Goal: Check status: Check status

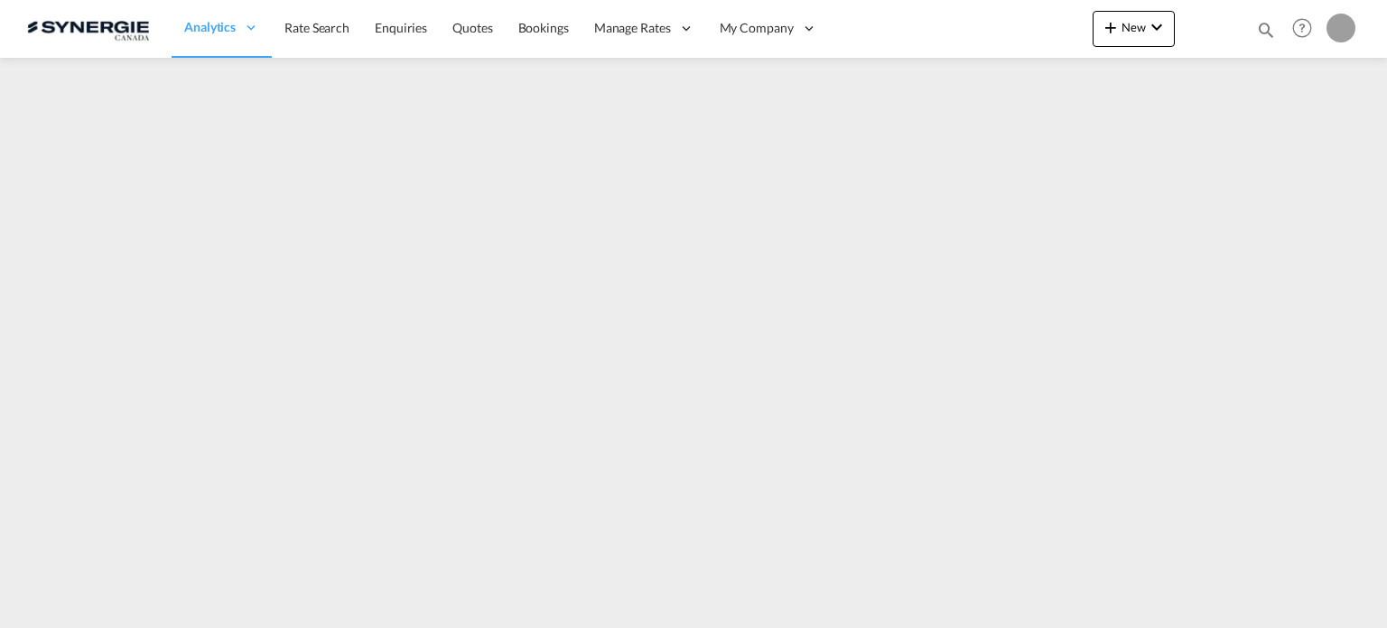
click at [1268, 23] on md-icon "icon-magnify" at bounding box center [1266, 30] width 20 height 20
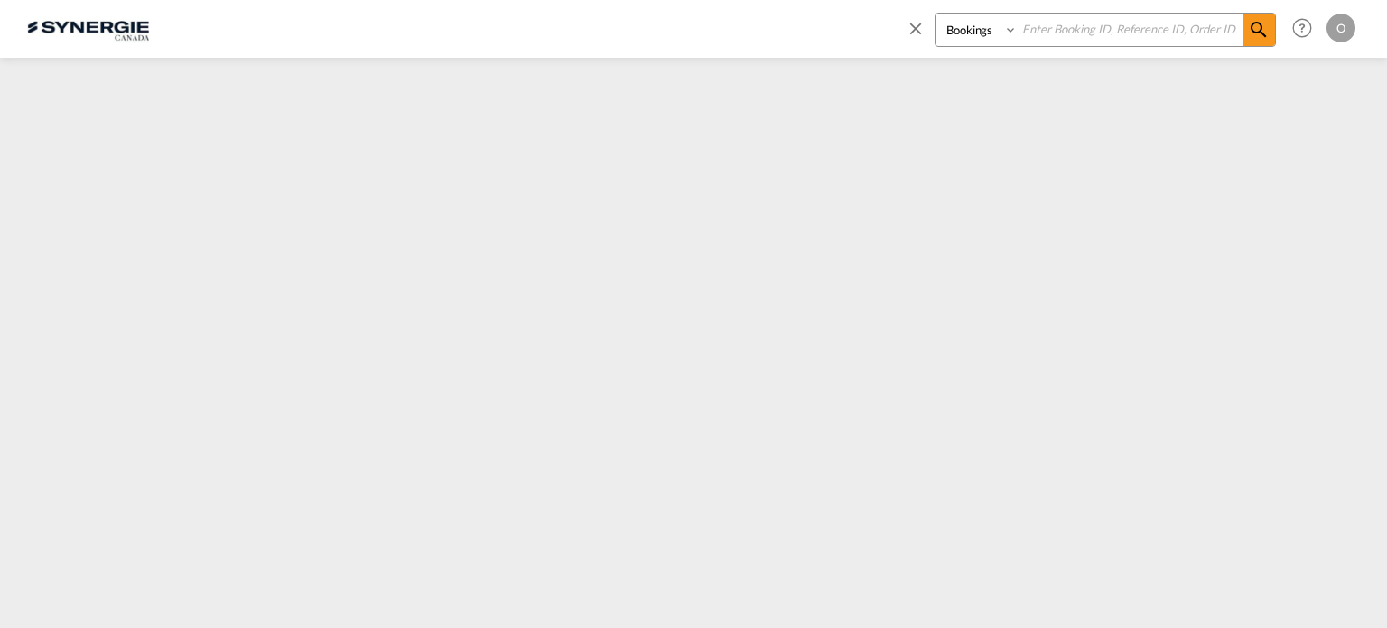
click at [988, 32] on select "Bookings Quotes Enquiries" at bounding box center [978, 30] width 86 height 33
select select "Quotes"
click at [935, 14] on select "Bookings Quotes Enquiries" at bounding box center [978, 30] width 86 height 33
click at [1093, 33] on input at bounding box center [1130, 30] width 225 height 32
paste input "SYC000014260"
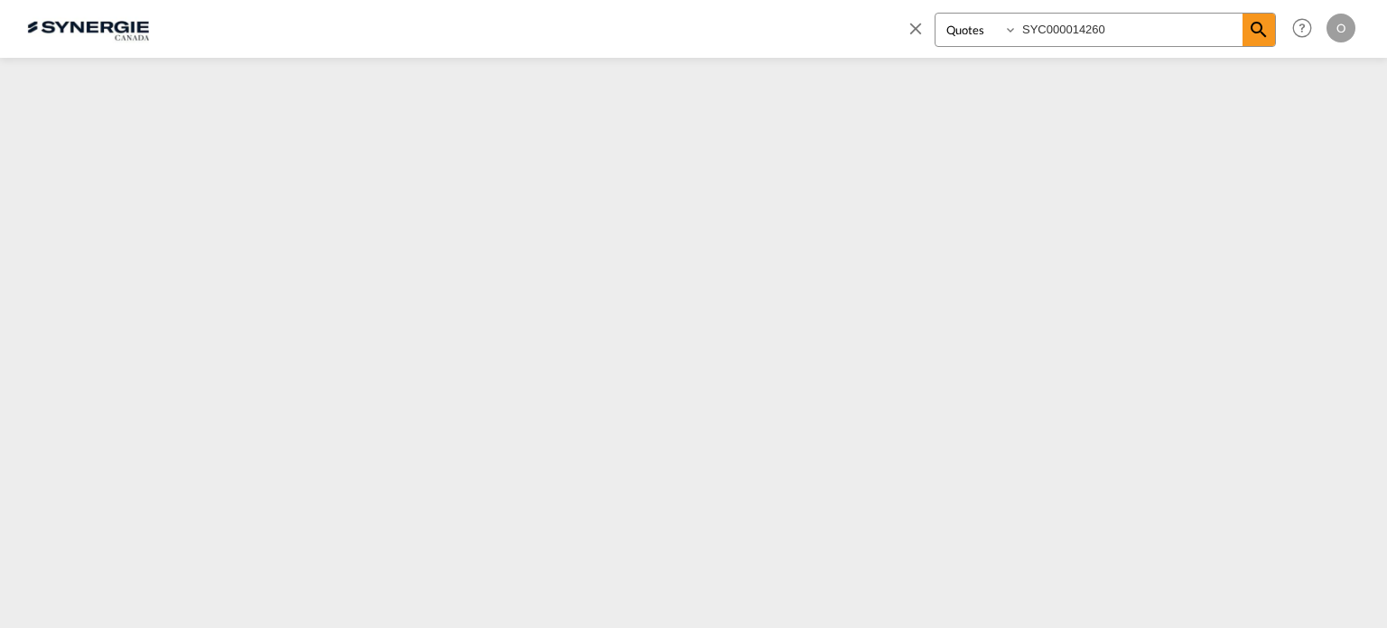
type input "SYC000014260"
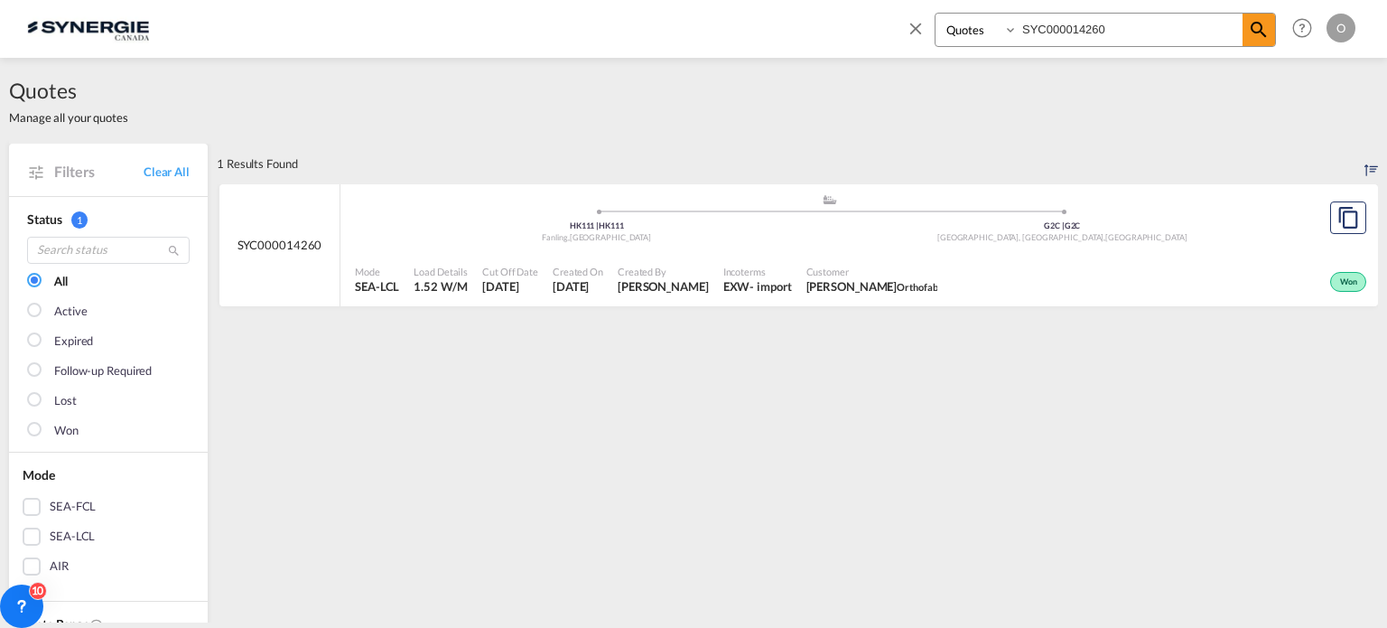
click at [909, 284] on span "Orthofab" at bounding box center [917, 287] width 41 height 12
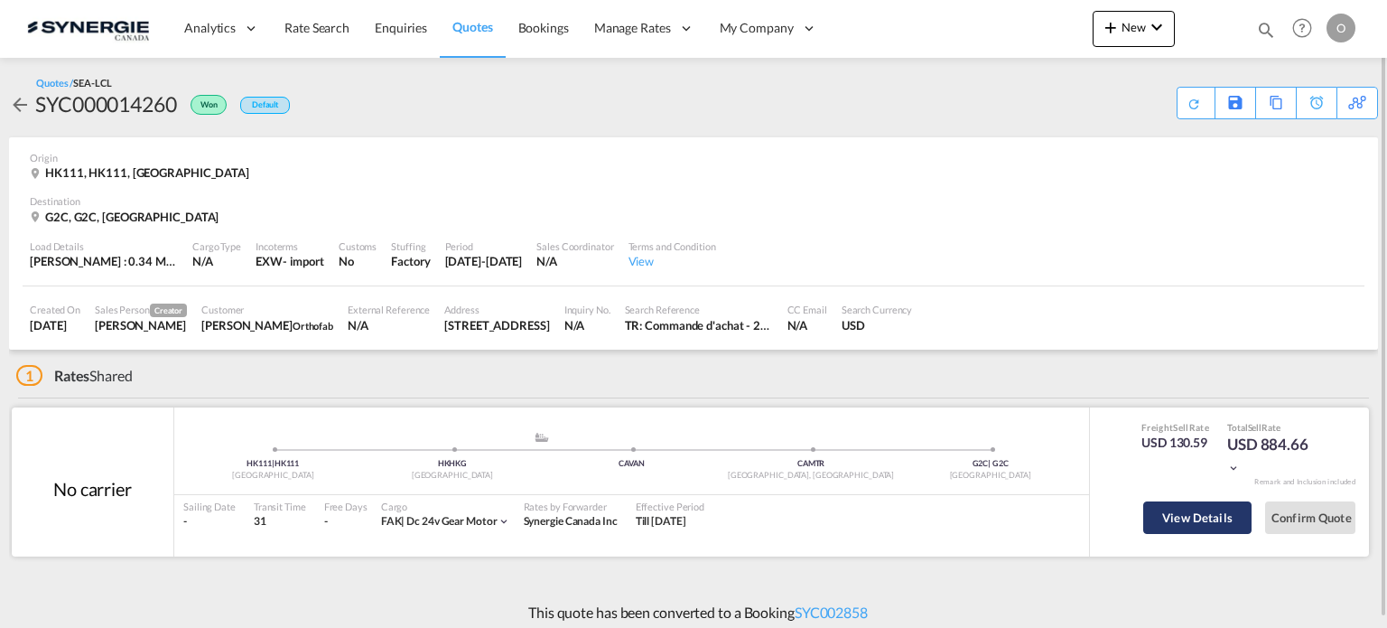
click at [1171, 518] on button "View Details" at bounding box center [1197, 517] width 108 height 33
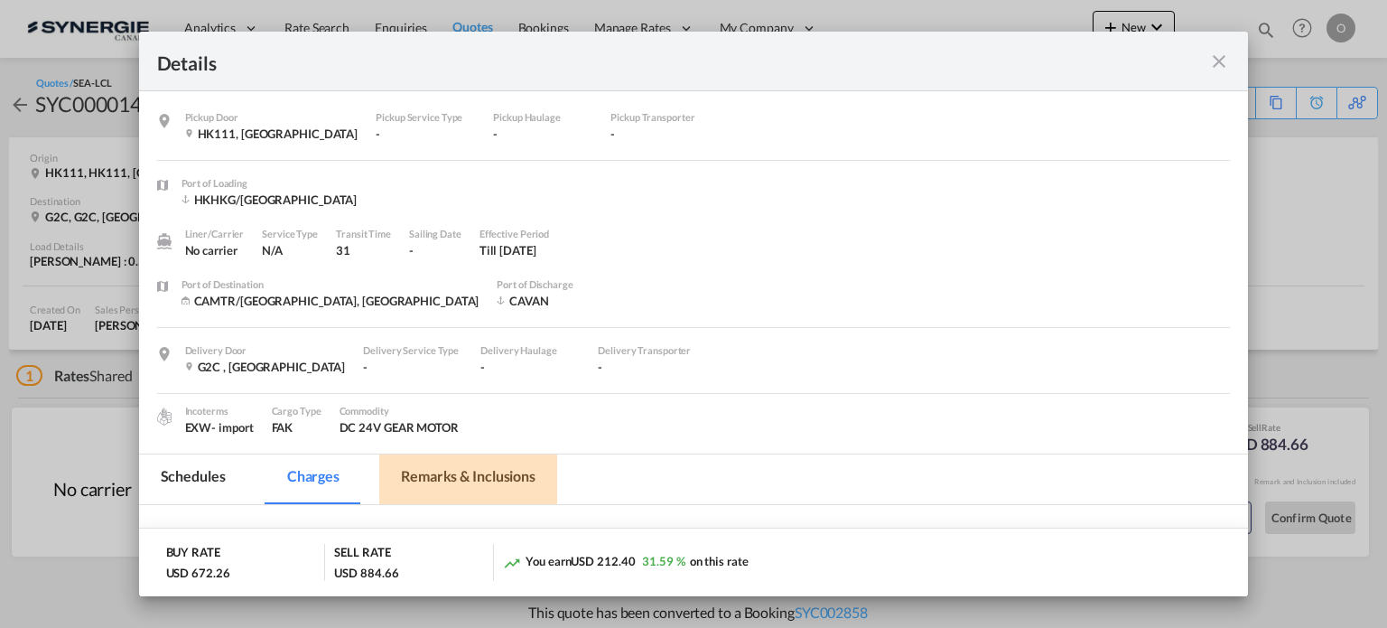
click at [470, 465] on md-tab-item "Remarks & Inclusions" at bounding box center [468, 479] width 178 height 50
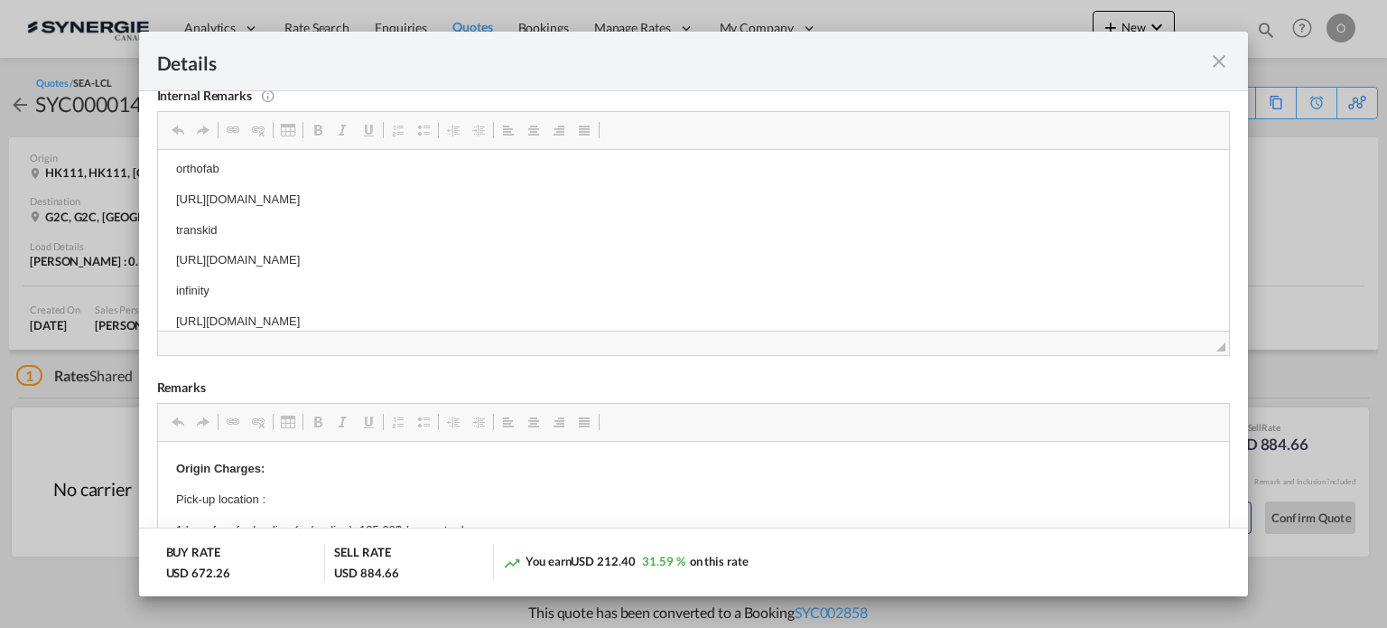
scroll to position [26, 0]
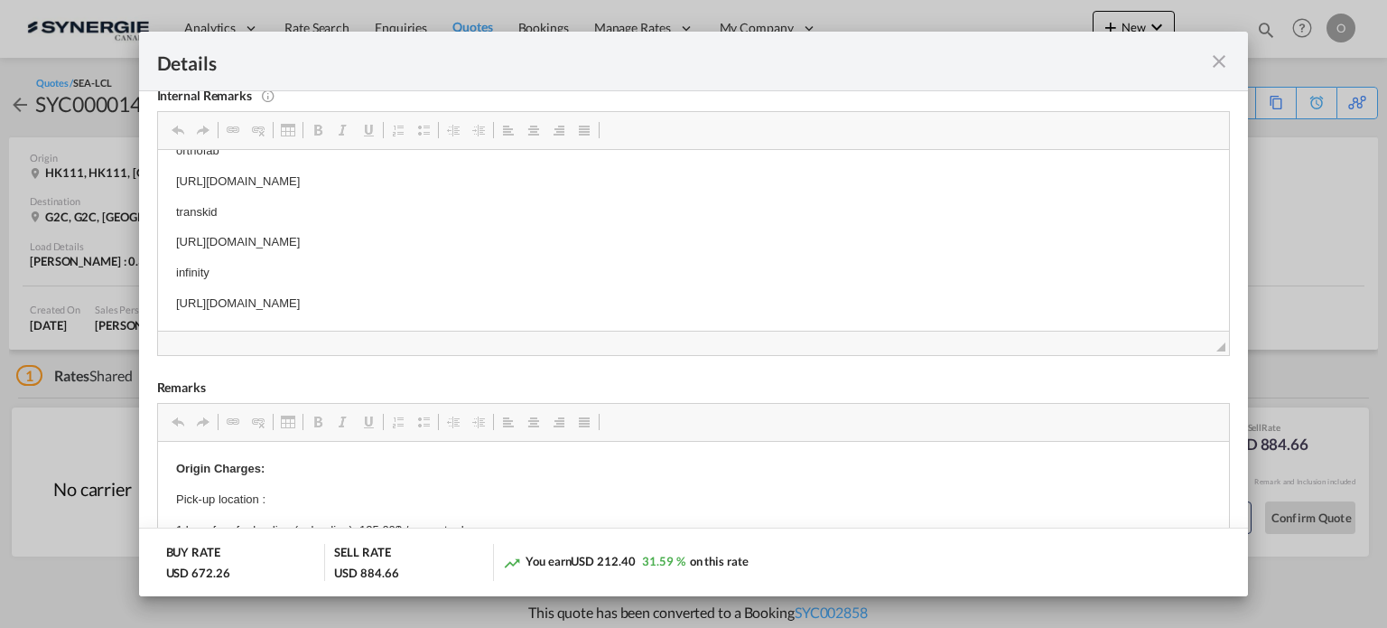
drag, startPoint x: 666, startPoint y: 316, endPoint x: 175, endPoint y: 303, distance: 491.4
click at [175, 303] on p "https://app.frontapp.com/open/msg_1h7pk5u7?key=5HYk2jVPmfWIfIY7zBHk_qo7KgAxSHlV" at bounding box center [693, 302] width 1036 height 19
copy p "https://app.frontapp.com/open/msg_1h7pk5u7?key=5HYk2jVPmfWIfIY7zBHk_qo7KgAxSHlV"
